Goal: Learn about a topic: Learn about a topic

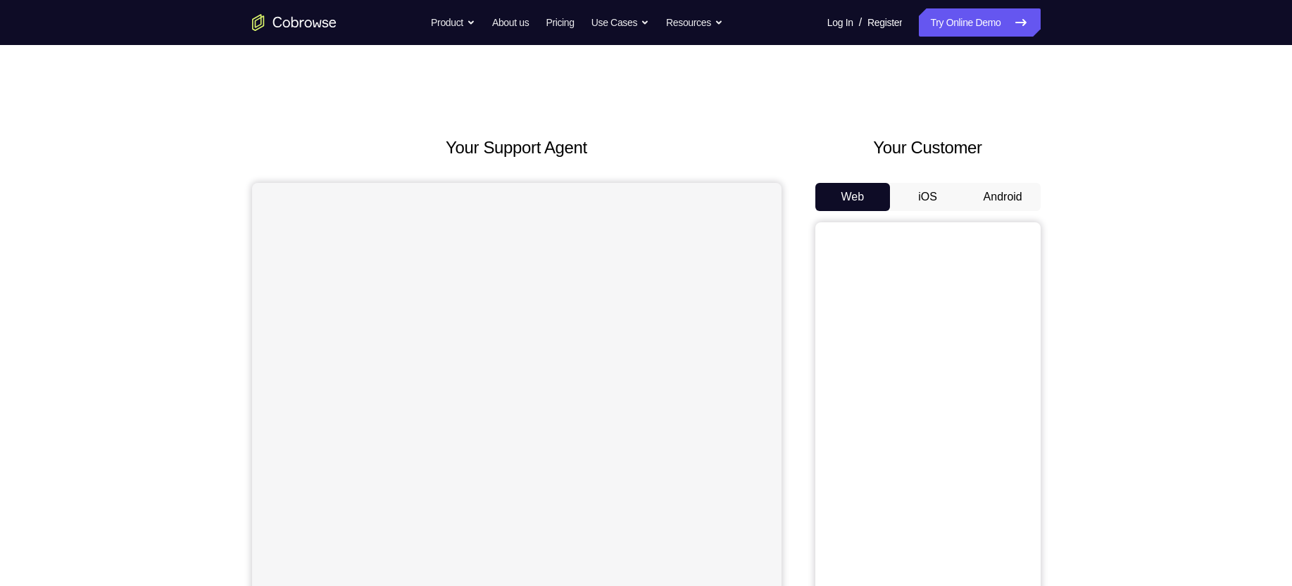
click at [1015, 191] on button "Android" at bounding box center [1002, 197] width 75 height 28
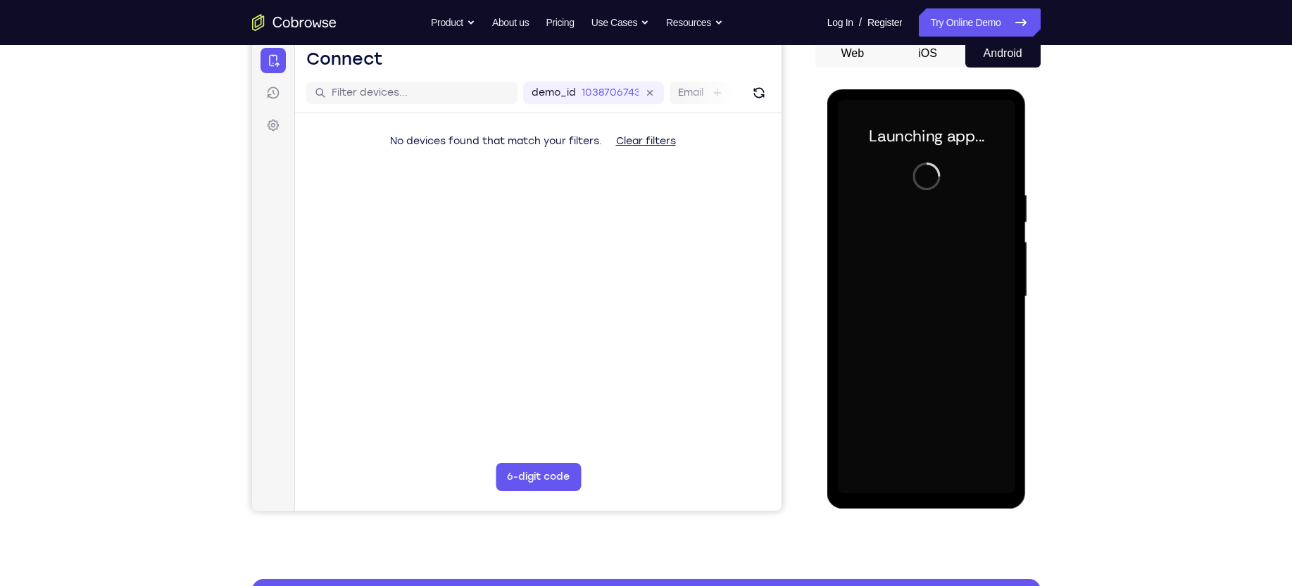
scroll to position [145, 0]
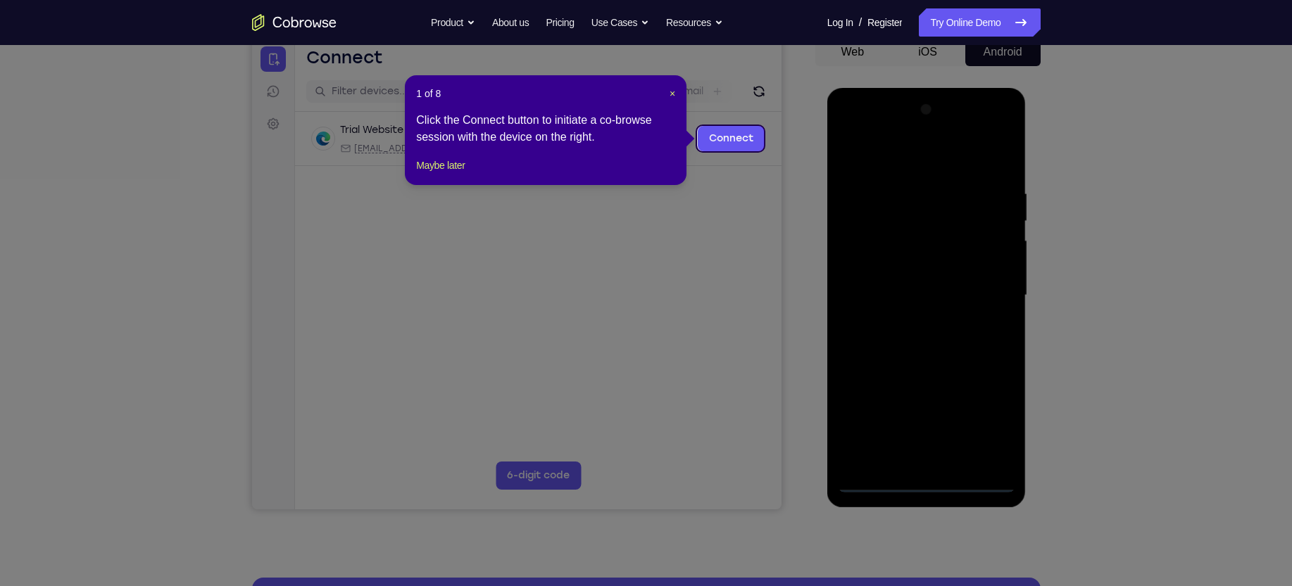
click at [924, 485] on icon at bounding box center [654, 293] width 1308 height 586
click at [673, 96] on span "×" at bounding box center [672, 93] width 6 height 11
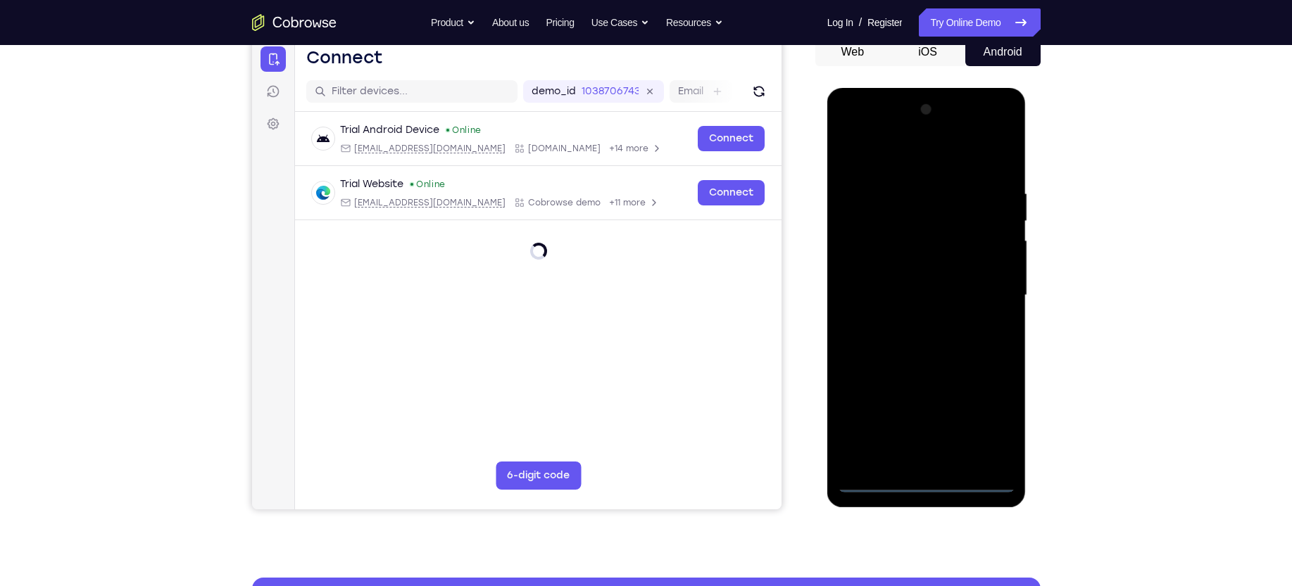
click at [928, 471] on div at bounding box center [926, 296] width 177 height 394
click at [926, 480] on div at bounding box center [926, 296] width 177 height 394
click at [979, 418] on div at bounding box center [926, 296] width 177 height 394
click at [899, 160] on div at bounding box center [926, 296] width 177 height 394
click at [979, 284] on div at bounding box center [926, 296] width 177 height 394
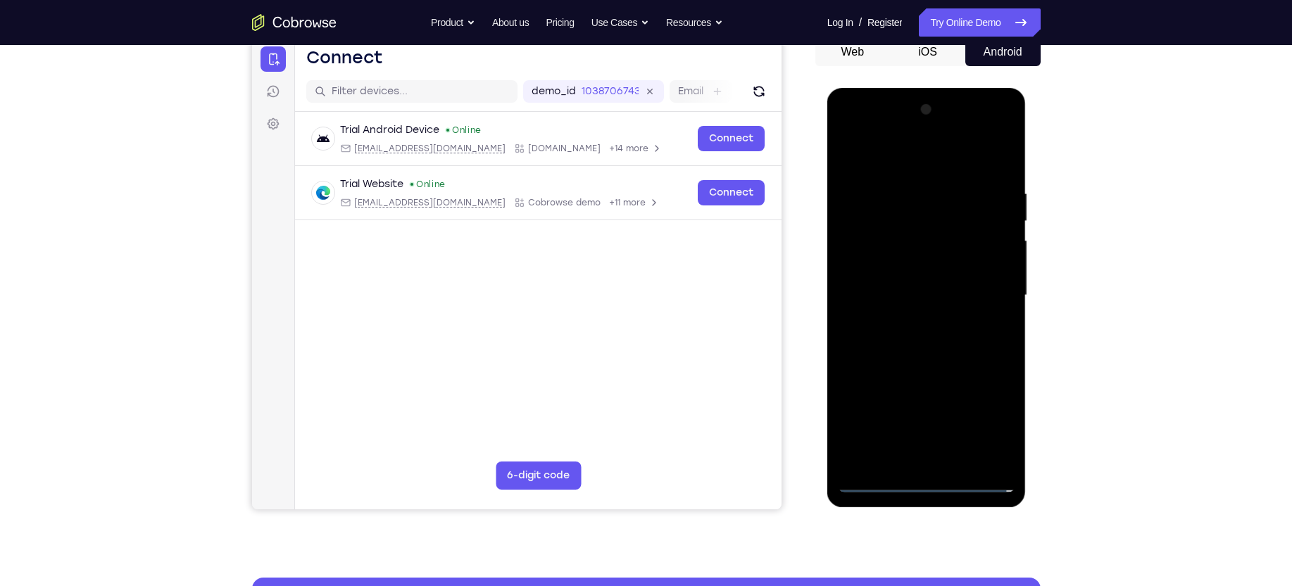
click at [985, 132] on div at bounding box center [926, 296] width 177 height 394
click at [871, 131] on div at bounding box center [926, 296] width 177 height 394
click at [865, 261] on div at bounding box center [926, 296] width 177 height 394
drag, startPoint x: 904, startPoint y: 412, endPoint x: 912, endPoint y: 286, distance: 126.2
click at [912, 286] on div at bounding box center [926, 296] width 177 height 394
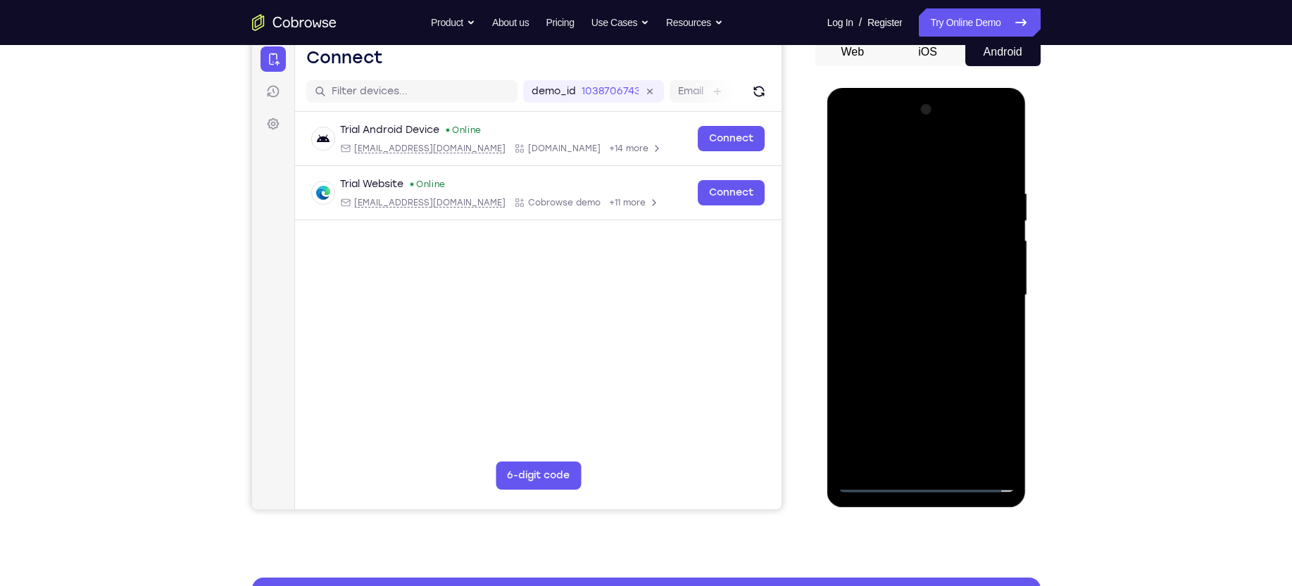
click at [921, 436] on div at bounding box center [926, 296] width 177 height 394
click at [916, 282] on div at bounding box center [926, 296] width 177 height 394
click at [909, 263] on div at bounding box center [926, 296] width 177 height 394
click at [897, 287] on div at bounding box center [926, 296] width 177 height 394
click at [962, 153] on div at bounding box center [926, 296] width 177 height 394
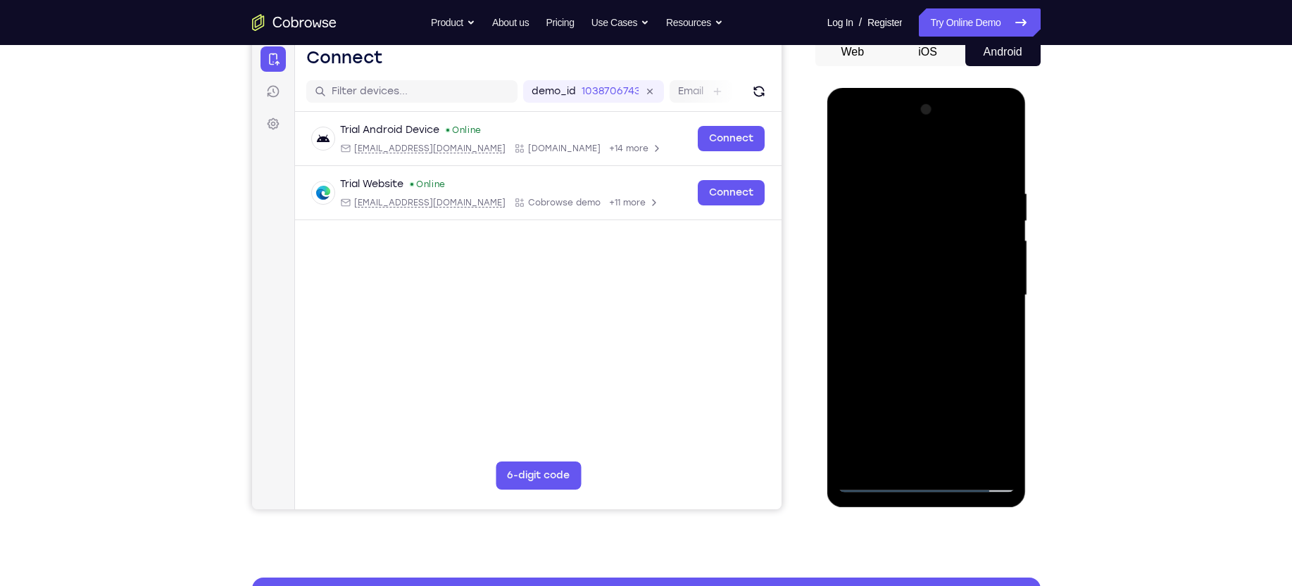
click at [925, 175] on div at bounding box center [926, 296] width 177 height 394
click at [990, 131] on div at bounding box center [926, 296] width 177 height 394
click at [925, 155] on div at bounding box center [926, 296] width 177 height 394
click at [912, 317] on div at bounding box center [926, 296] width 177 height 394
click at [921, 361] on div at bounding box center [926, 296] width 177 height 394
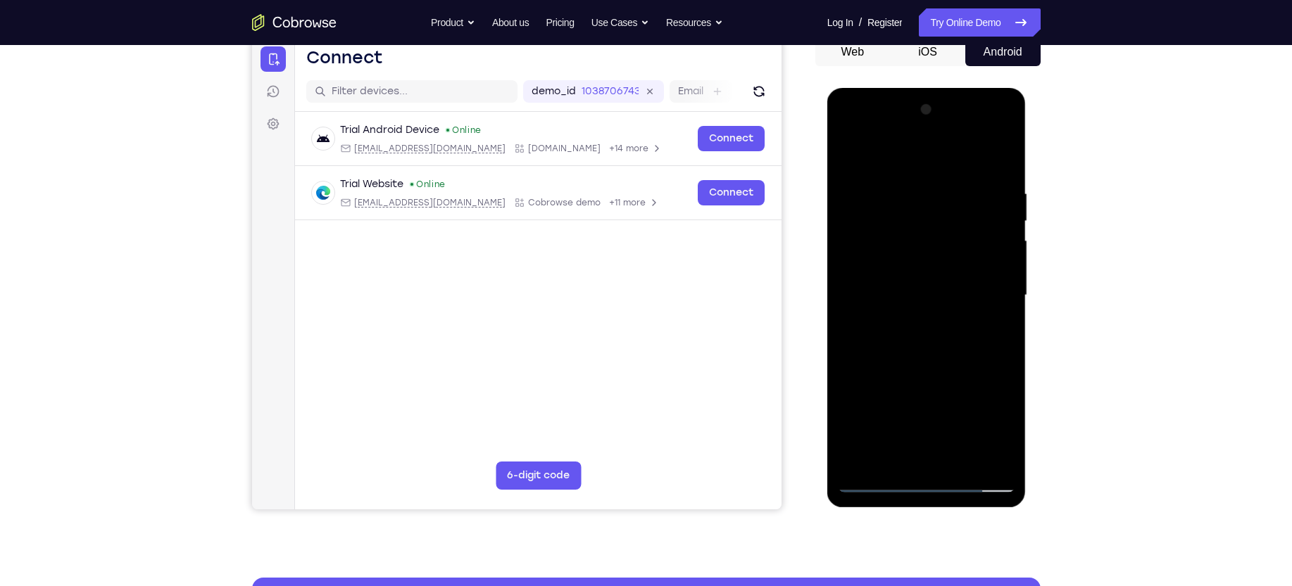
click at [923, 217] on div at bounding box center [926, 296] width 177 height 394
click at [902, 259] on div at bounding box center [926, 296] width 177 height 394
click at [921, 345] on div at bounding box center [926, 296] width 177 height 394
click at [847, 153] on div at bounding box center [926, 296] width 177 height 394
click at [909, 374] on div at bounding box center [926, 296] width 177 height 394
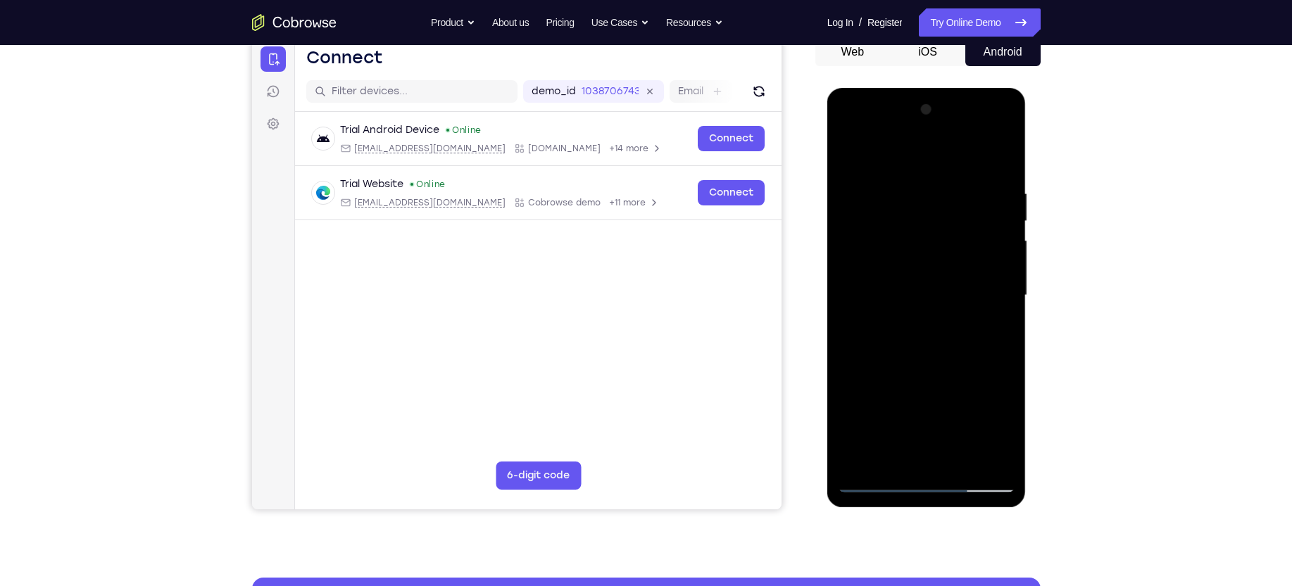
click at [913, 265] on div at bounding box center [926, 296] width 177 height 394
click at [923, 463] on div at bounding box center [926, 296] width 177 height 394
click at [985, 130] on div at bounding box center [926, 296] width 177 height 394
click at [919, 189] on div at bounding box center [926, 296] width 177 height 394
click at [902, 288] on div at bounding box center [926, 296] width 177 height 394
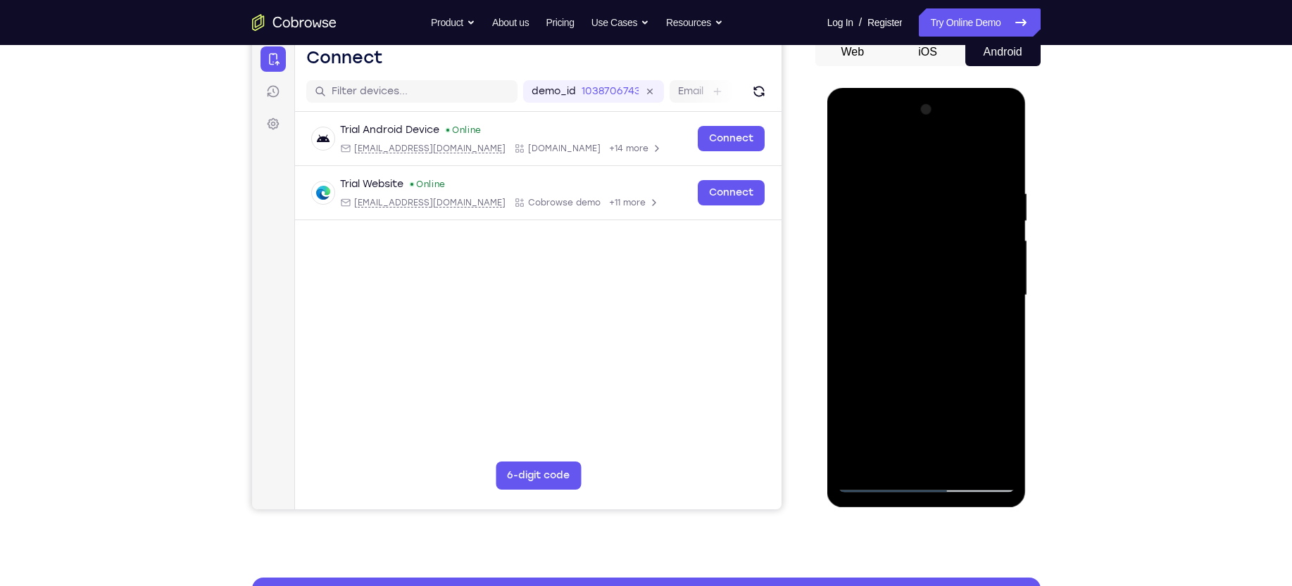
click at [907, 336] on div at bounding box center [926, 296] width 177 height 394
click at [936, 293] on div at bounding box center [926, 296] width 177 height 394
click at [926, 340] on div at bounding box center [926, 296] width 177 height 394
click at [984, 132] on div at bounding box center [926, 296] width 177 height 394
click at [943, 159] on div at bounding box center [926, 296] width 177 height 394
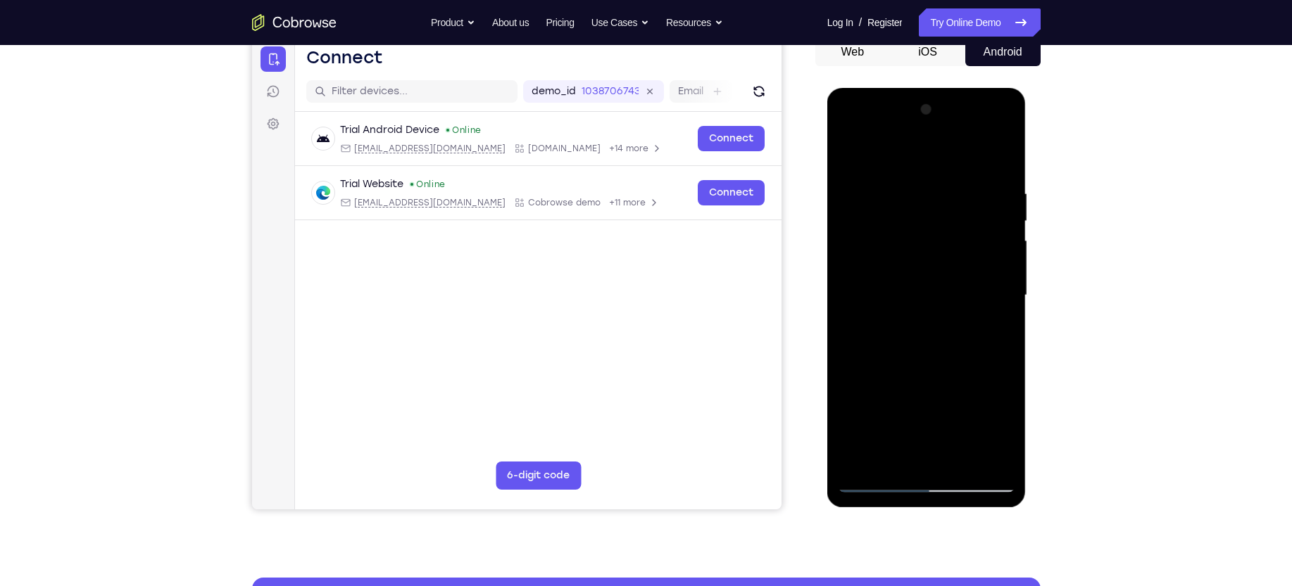
click at [885, 279] on div at bounding box center [926, 296] width 177 height 394
click at [986, 129] on div at bounding box center [926, 296] width 177 height 394
click at [915, 185] on div at bounding box center [926, 296] width 177 height 394
click at [940, 172] on div at bounding box center [926, 296] width 177 height 394
click at [1002, 151] on div at bounding box center [926, 296] width 177 height 394
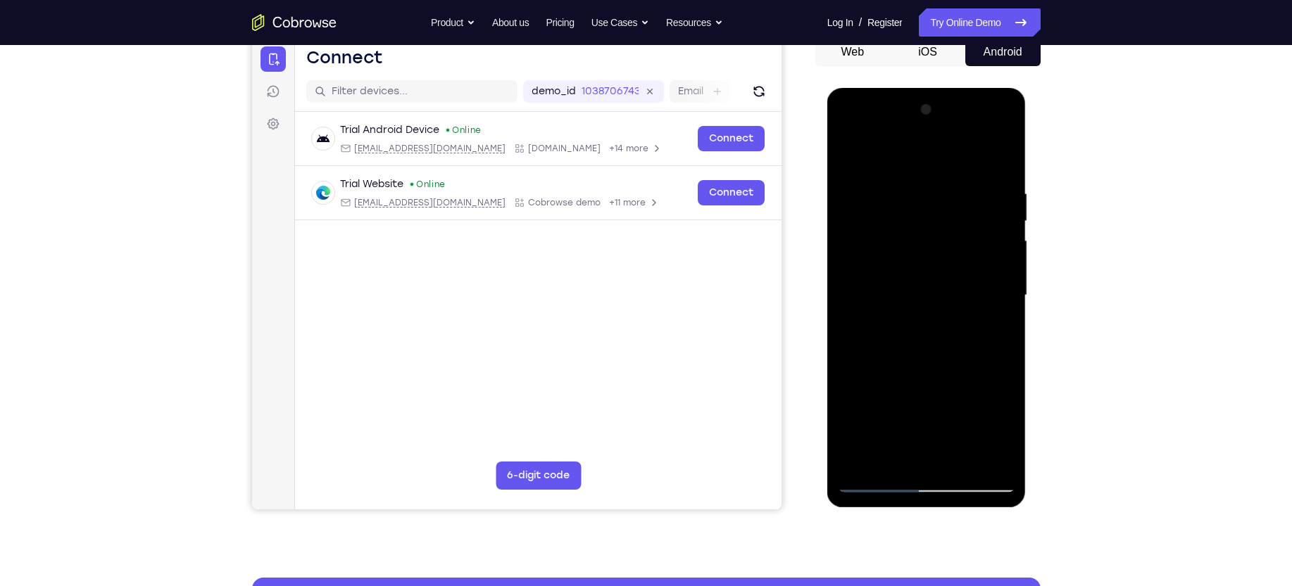
click at [983, 127] on div at bounding box center [926, 296] width 177 height 394
click at [982, 132] on div at bounding box center [926, 296] width 177 height 394
click at [869, 126] on div at bounding box center [926, 296] width 177 height 394
click at [912, 217] on div at bounding box center [926, 296] width 177 height 394
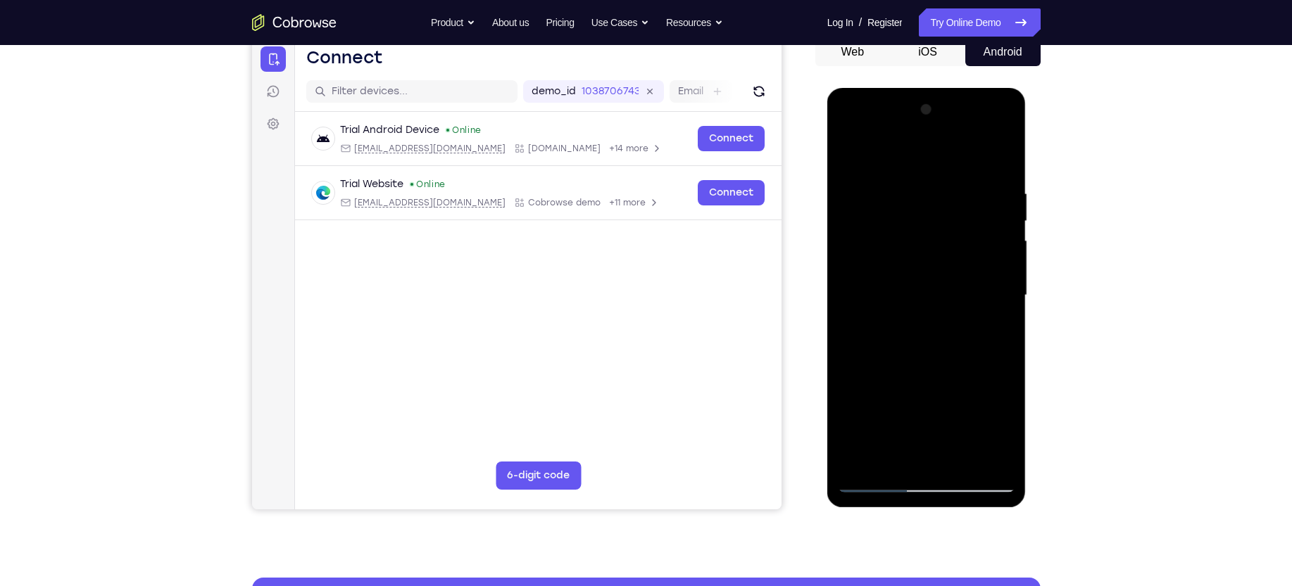
click at [890, 173] on div at bounding box center [926, 296] width 177 height 394
click at [868, 341] on div at bounding box center [926, 296] width 177 height 394
drag, startPoint x: 930, startPoint y: 282, endPoint x: 923, endPoint y: 151, distance: 131.8
click at [923, 151] on div at bounding box center [926, 296] width 177 height 394
drag, startPoint x: 956, startPoint y: 252, endPoint x: 951, endPoint y: 381, distance: 129.6
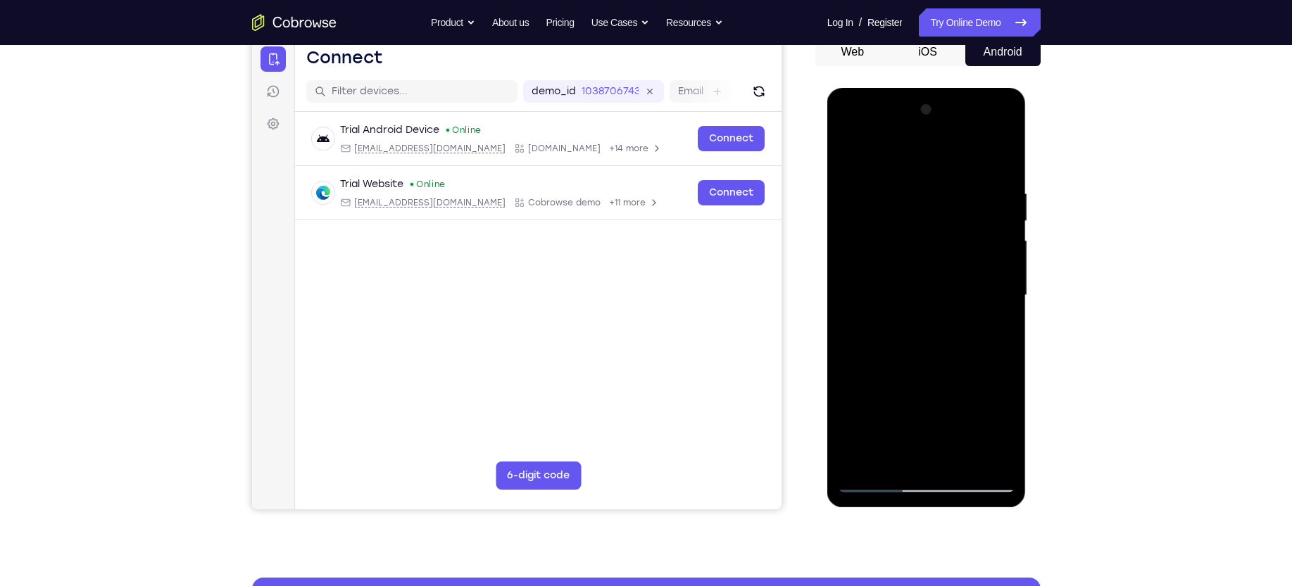
click at [951, 381] on div at bounding box center [926, 296] width 177 height 394
click at [990, 160] on div at bounding box center [926, 296] width 177 height 394
click at [859, 163] on div at bounding box center [926, 296] width 177 height 394
click at [860, 166] on div at bounding box center [926, 296] width 177 height 394
click at [876, 478] on div at bounding box center [926, 296] width 177 height 394
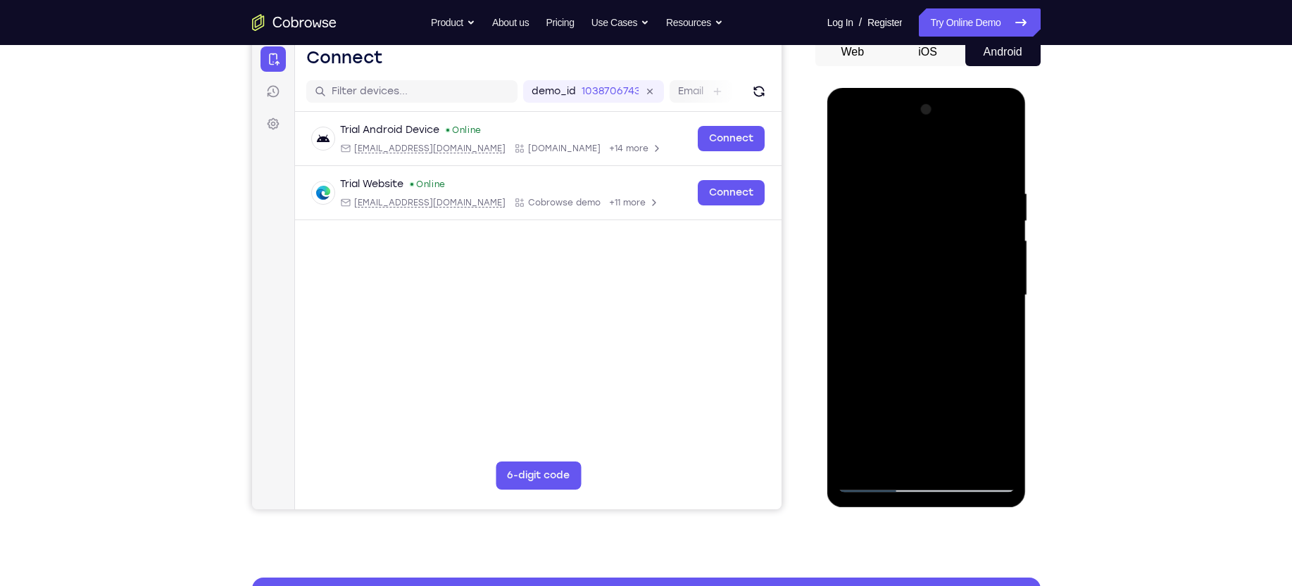
click at [882, 476] on div at bounding box center [926, 296] width 177 height 394
click at [875, 483] on div at bounding box center [926, 296] width 177 height 394
drag, startPoint x: 913, startPoint y: 393, endPoint x: 916, endPoint y: 279, distance: 113.4
click at [916, 279] on div at bounding box center [926, 296] width 177 height 394
click at [877, 360] on div at bounding box center [926, 296] width 177 height 394
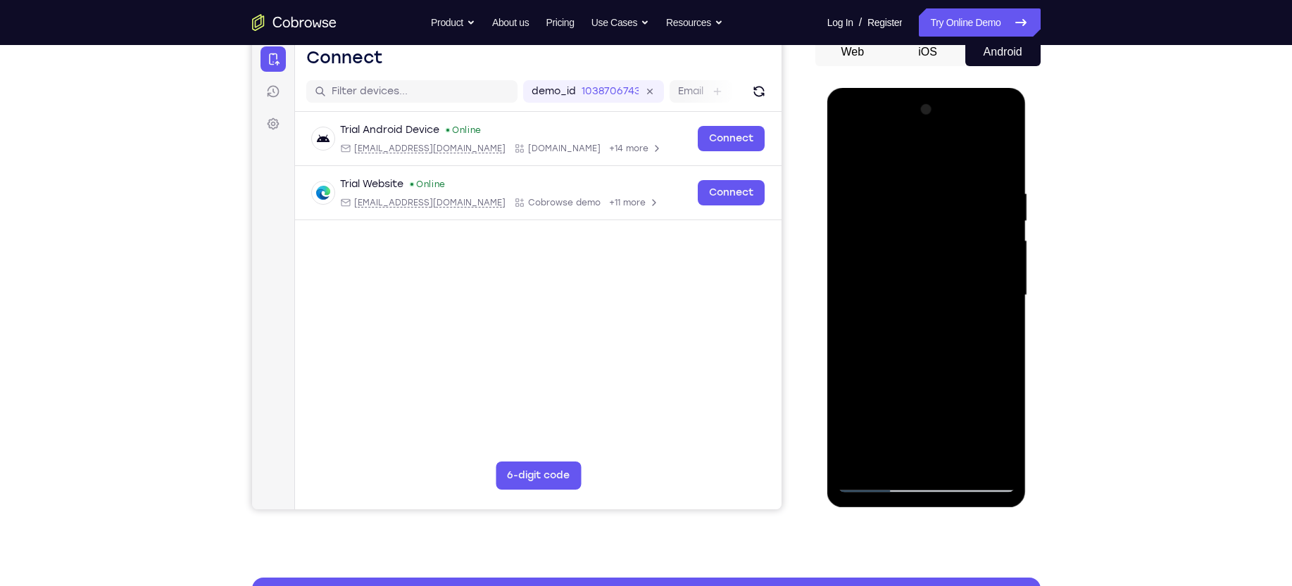
click at [944, 457] on div at bounding box center [926, 296] width 177 height 394
click at [984, 129] on div at bounding box center [926, 296] width 177 height 394
click at [921, 185] on div at bounding box center [926, 296] width 177 height 394
click at [880, 172] on div at bounding box center [926, 296] width 177 height 394
drag, startPoint x: 947, startPoint y: 346, endPoint x: 945, endPoint y: 259, distance: 86.6
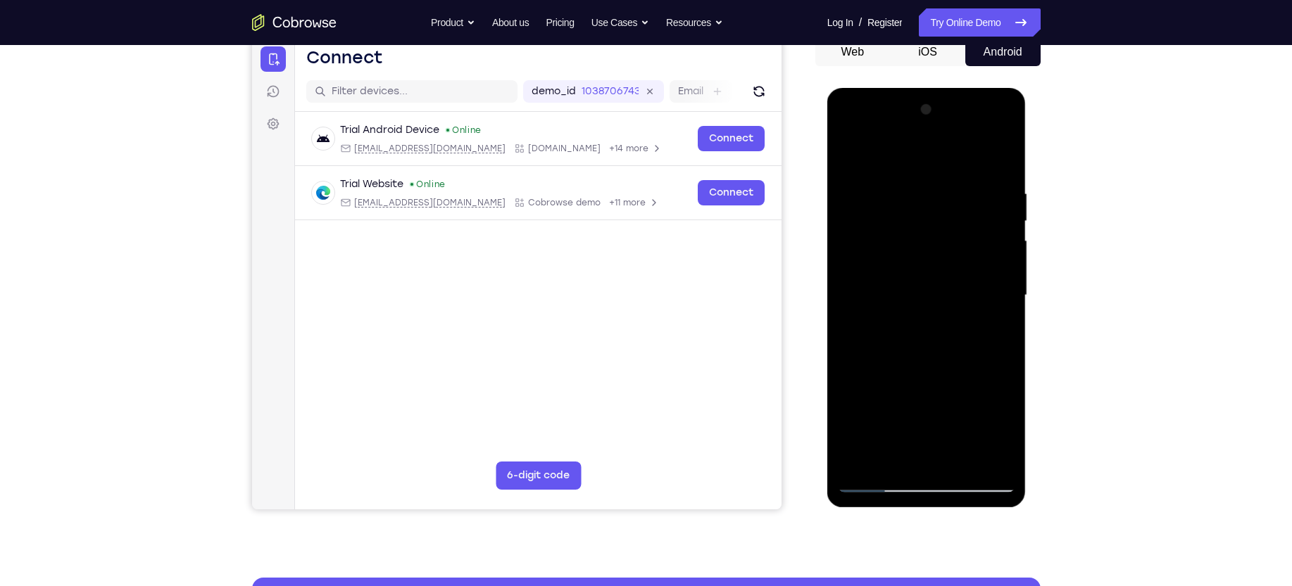
click at [945, 259] on div at bounding box center [926, 296] width 177 height 394
drag, startPoint x: 935, startPoint y: 367, endPoint x: 937, endPoint y: 258, distance: 109.1
click at [937, 258] on div at bounding box center [926, 296] width 177 height 394
drag, startPoint x: 967, startPoint y: 406, endPoint x: 959, endPoint y: 298, distance: 108.7
click at [959, 298] on div at bounding box center [926, 296] width 177 height 394
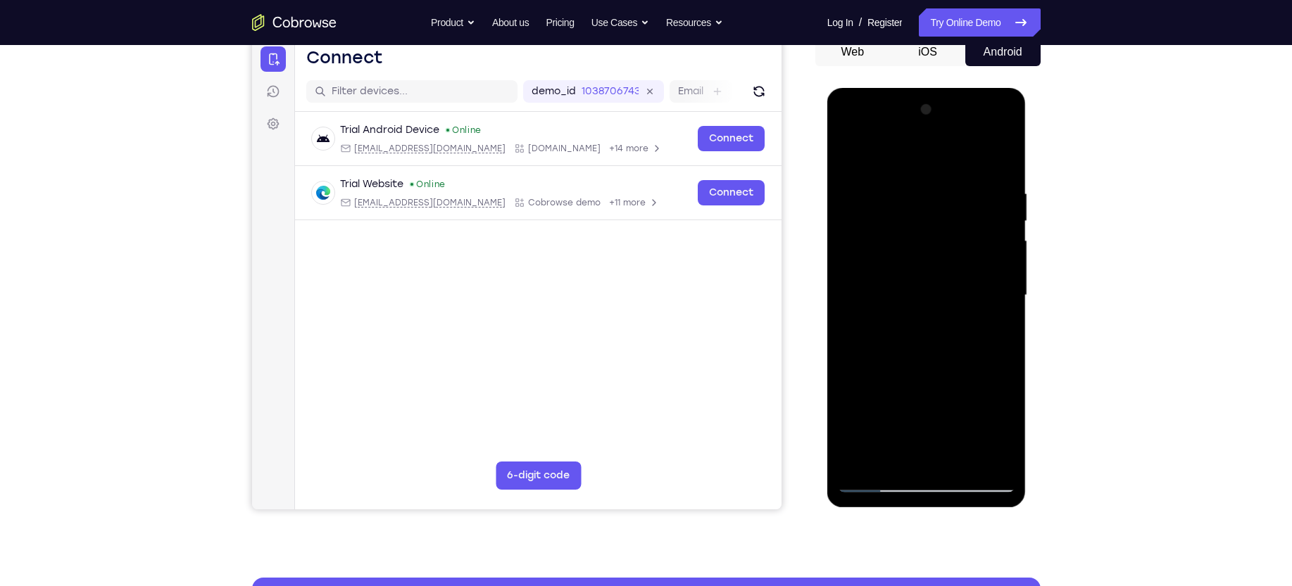
click at [881, 484] on div at bounding box center [926, 296] width 177 height 394
drag, startPoint x: 929, startPoint y: 381, endPoint x: 925, endPoint y: 217, distance: 163.3
click at [925, 217] on div at bounding box center [926, 296] width 177 height 394
drag, startPoint x: 939, startPoint y: 364, endPoint x: 945, endPoint y: 241, distance: 122.6
click at [945, 241] on div at bounding box center [926, 296] width 177 height 394
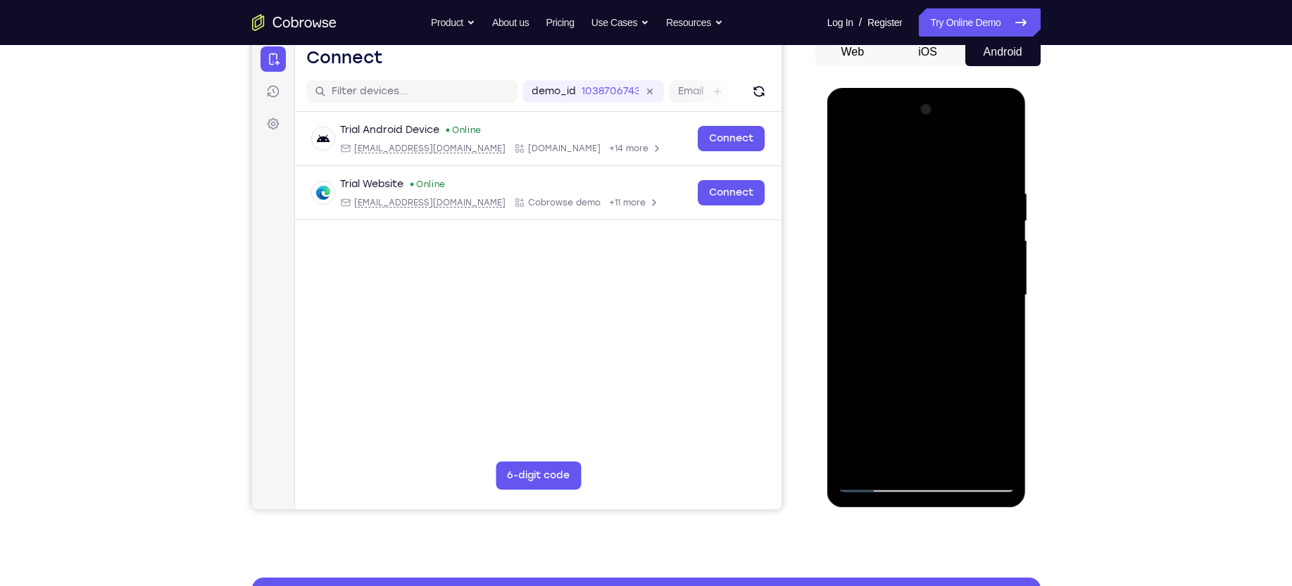
drag, startPoint x: 933, startPoint y: 222, endPoint x: 914, endPoint y: 217, distance: 19.6
drag, startPoint x: 914, startPoint y: 217, endPoint x: 871, endPoint y: 214, distance: 42.4
click at [871, 214] on div at bounding box center [926, 296] width 177 height 394
click at [1001, 156] on div at bounding box center [926, 296] width 177 height 394
drag, startPoint x: 957, startPoint y: 265, endPoint x: 954, endPoint y: 416, distance: 151.3
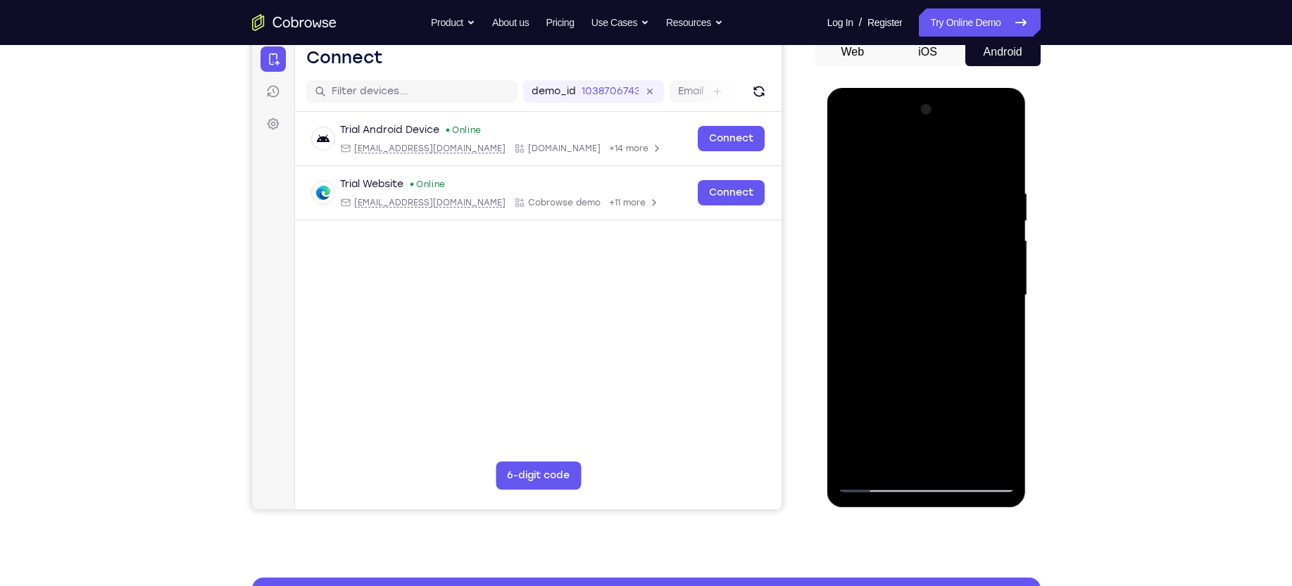
click at [954, 416] on div at bounding box center [926, 296] width 177 height 394
drag, startPoint x: 956, startPoint y: 267, endPoint x: 943, endPoint y: 378, distance: 111.2
click at [943, 378] on div at bounding box center [926, 296] width 177 height 394
click at [1002, 196] on div at bounding box center [926, 296] width 177 height 394
click at [923, 405] on div at bounding box center [926, 296] width 177 height 394
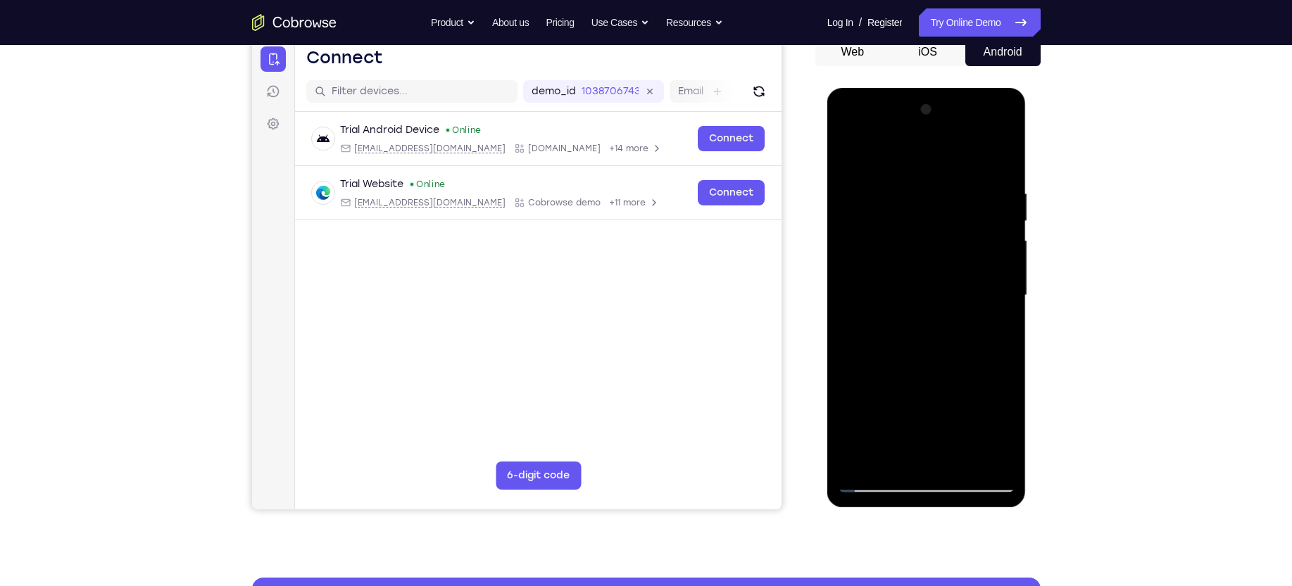
drag, startPoint x: 890, startPoint y: 165, endPoint x: 891, endPoint y: 289, distance: 123.2
click at [891, 289] on div at bounding box center [926, 296] width 177 height 394
click at [852, 313] on div at bounding box center [926, 296] width 177 height 394
click at [876, 234] on div at bounding box center [926, 296] width 177 height 394
click at [848, 154] on div at bounding box center [926, 296] width 177 height 394
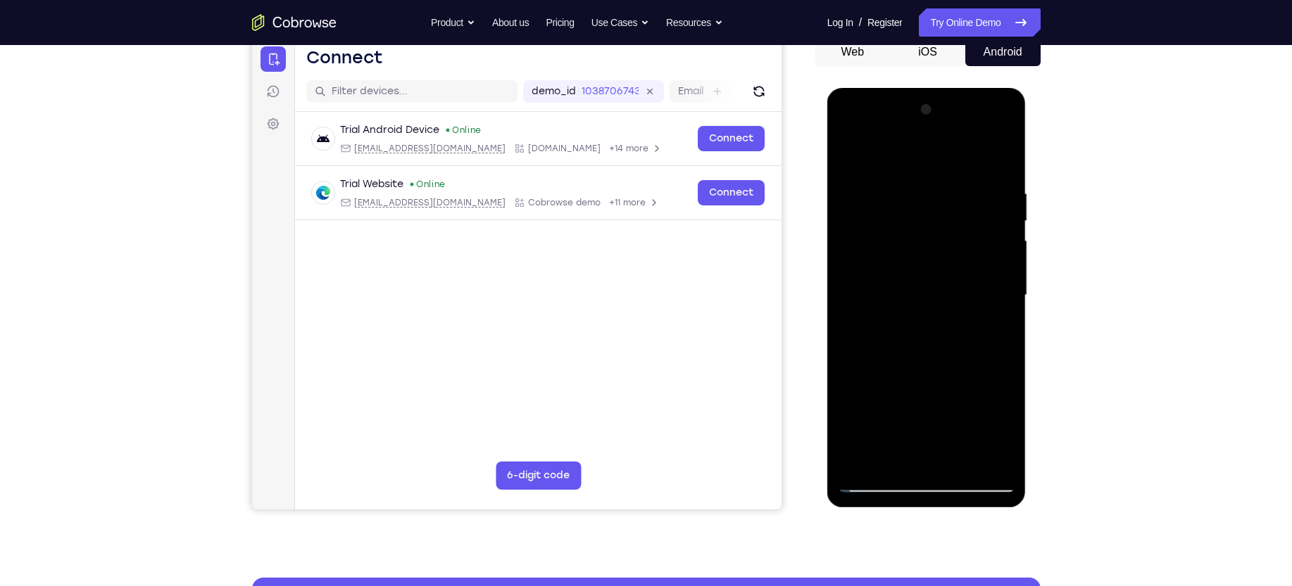
click at [902, 393] on div at bounding box center [926, 296] width 177 height 394
click at [902, 259] on div at bounding box center [926, 296] width 177 height 394
click at [904, 270] on div at bounding box center [926, 296] width 177 height 394
click at [926, 270] on div at bounding box center [926, 296] width 177 height 394
click at [899, 322] on div at bounding box center [926, 296] width 177 height 394
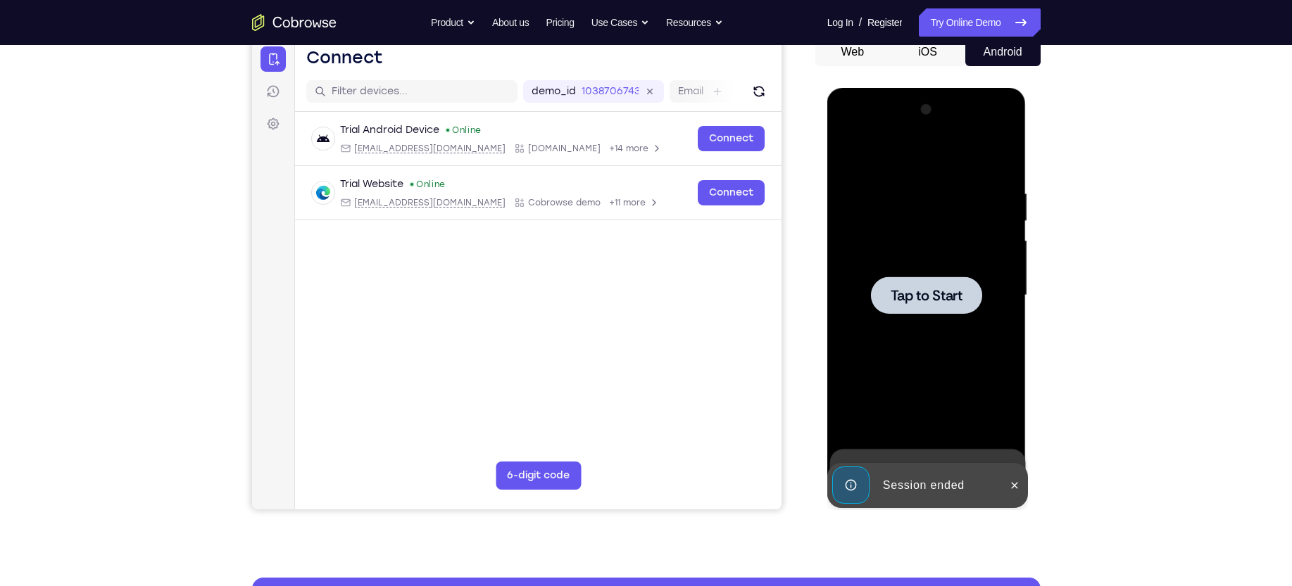
click at [911, 289] on span "Tap to Start" at bounding box center [926, 296] width 72 height 14
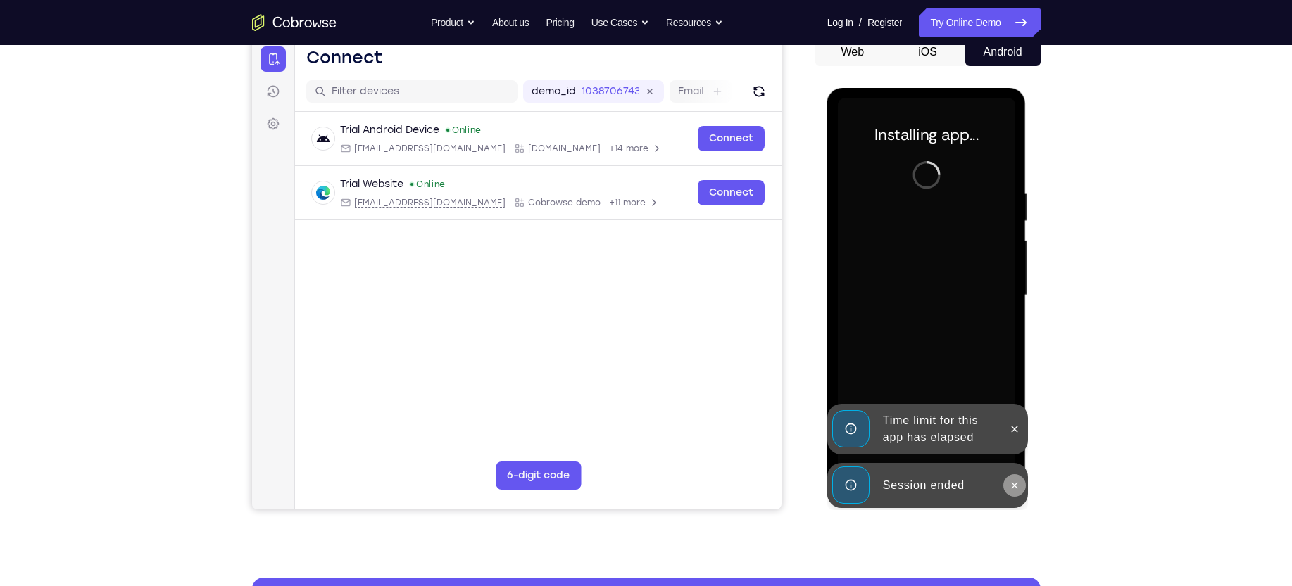
click at [1004, 488] on button at bounding box center [1014, 485] width 23 height 23
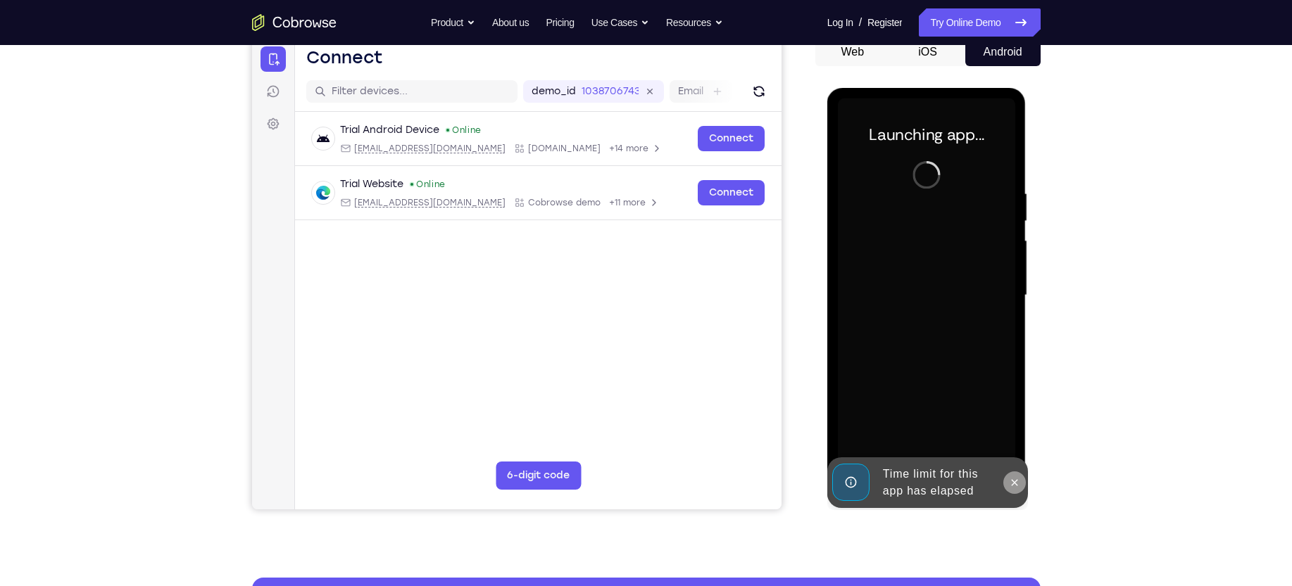
click at [1011, 476] on button at bounding box center [1014, 483] width 23 height 23
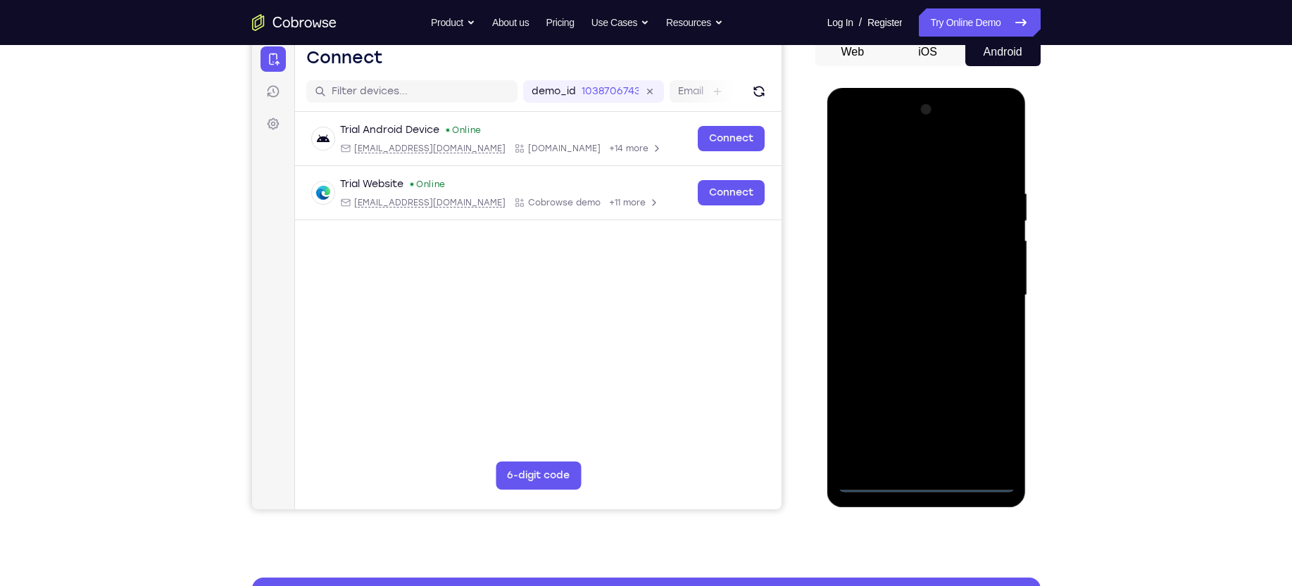
click at [931, 484] on div at bounding box center [926, 296] width 177 height 394
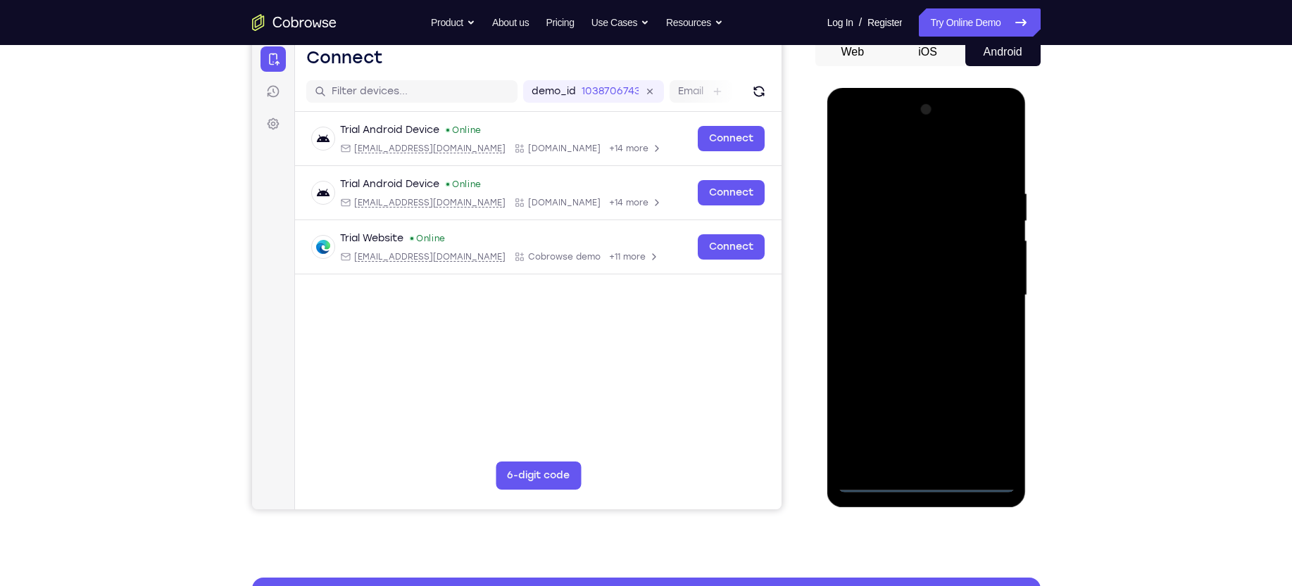
click at [980, 427] on div at bounding box center [926, 296] width 177 height 394
click at [883, 146] on div at bounding box center [926, 296] width 177 height 394
click at [884, 215] on div at bounding box center [926, 296] width 177 height 394
click at [879, 178] on div at bounding box center [926, 296] width 177 height 394
click at [864, 185] on div at bounding box center [926, 296] width 177 height 394
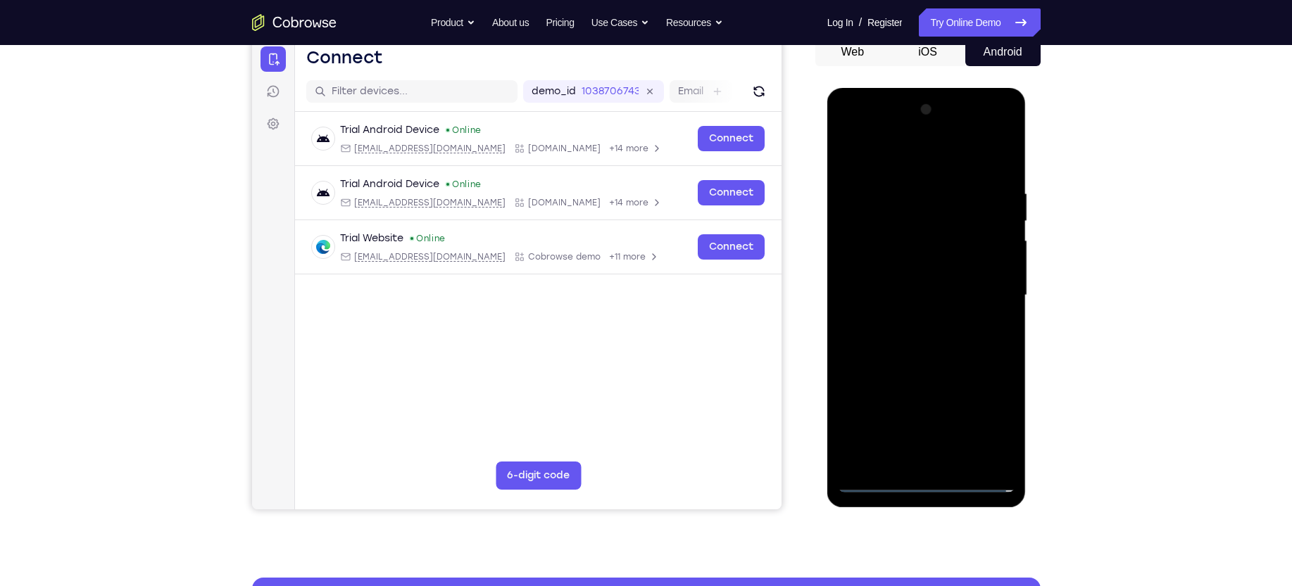
click at [889, 127] on div at bounding box center [926, 296] width 177 height 394
click at [883, 157] on div at bounding box center [926, 296] width 177 height 394
click at [866, 183] on div at bounding box center [926, 296] width 177 height 394
click at [930, 278] on div at bounding box center [926, 296] width 177 height 394
click at [979, 338] on div at bounding box center [926, 296] width 177 height 394
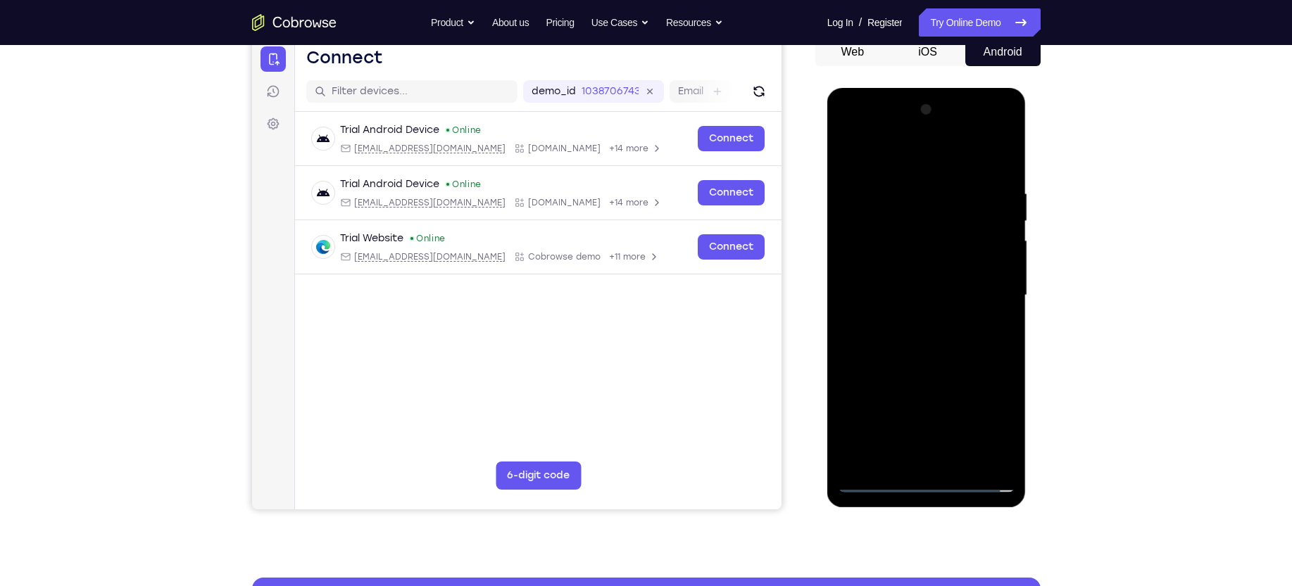
click at [861, 212] on div at bounding box center [926, 296] width 177 height 394
click at [984, 383] on div at bounding box center [926, 296] width 177 height 394
click at [916, 350] on div at bounding box center [926, 296] width 177 height 394
click at [906, 302] on div at bounding box center [926, 296] width 177 height 394
click at [908, 248] on div at bounding box center [926, 296] width 177 height 394
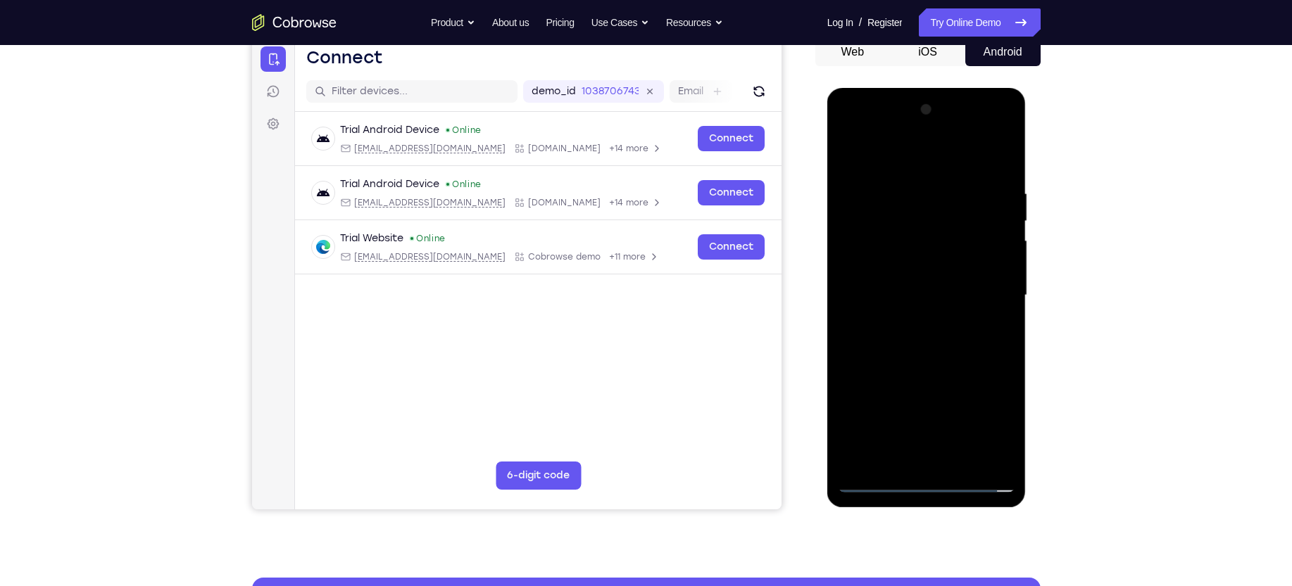
click at [942, 256] on div at bounding box center [926, 296] width 177 height 394
click at [936, 289] on div at bounding box center [926, 296] width 177 height 394
click at [936, 351] on div at bounding box center [926, 296] width 177 height 394
click at [984, 380] on div at bounding box center [926, 296] width 177 height 394
click at [862, 240] on div at bounding box center [926, 296] width 177 height 394
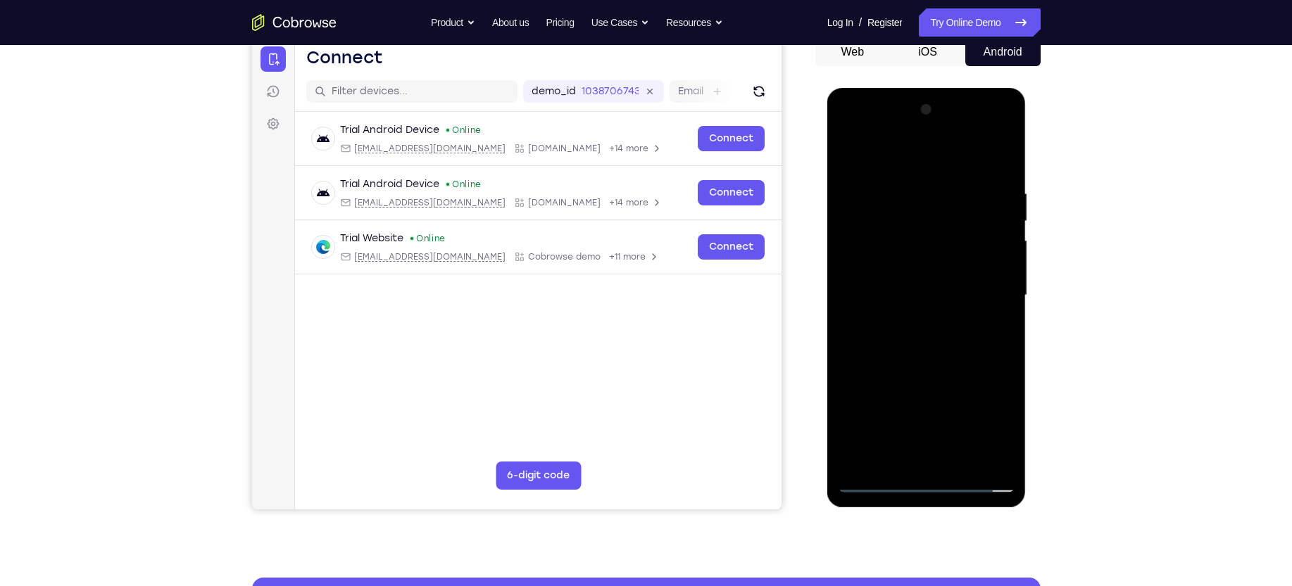
click at [951, 237] on div at bounding box center [926, 296] width 177 height 394
click at [899, 393] on div at bounding box center [926, 296] width 177 height 394
click at [897, 271] on div at bounding box center [926, 296] width 177 height 394
click at [921, 265] on div at bounding box center [926, 296] width 177 height 394
click at [885, 324] on div at bounding box center [926, 296] width 177 height 394
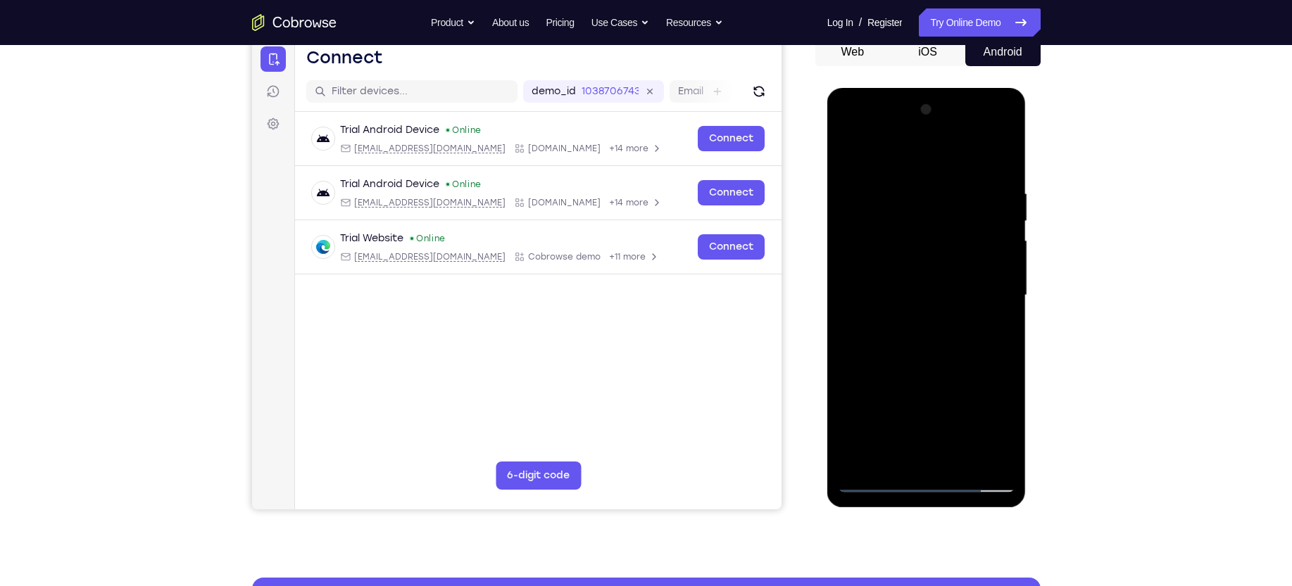
drag, startPoint x: 912, startPoint y: 379, endPoint x: 910, endPoint y: 282, distance: 97.2
click at [910, 282] on div at bounding box center [926, 296] width 177 height 394
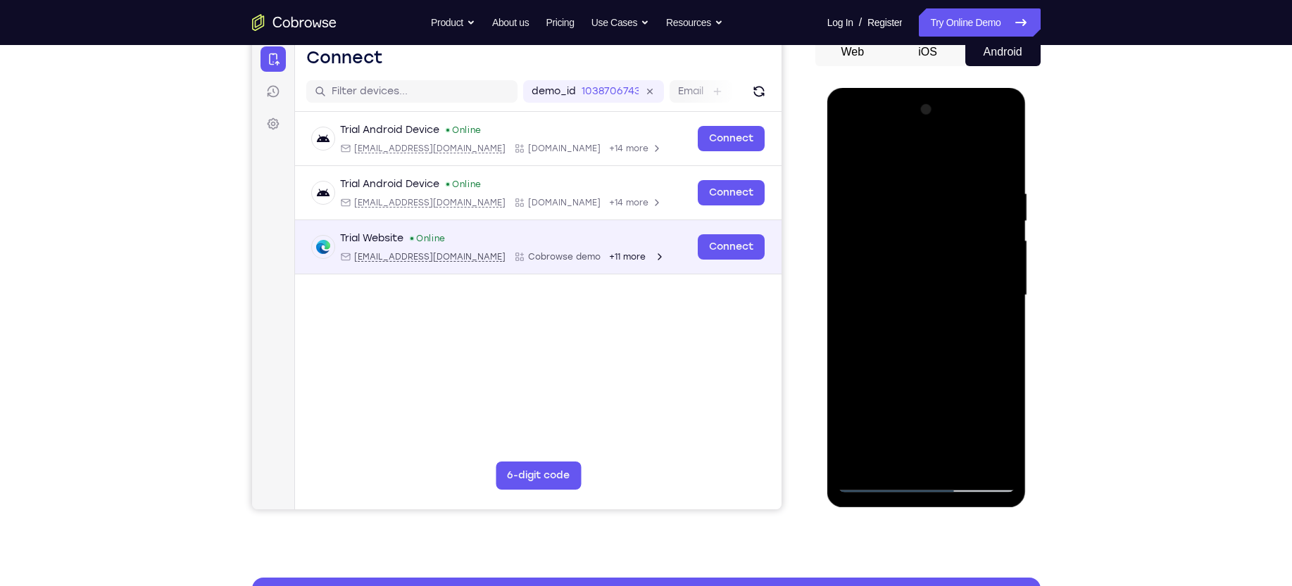
scroll to position [0, 0]
